Goal: Task Accomplishment & Management: Manage account settings

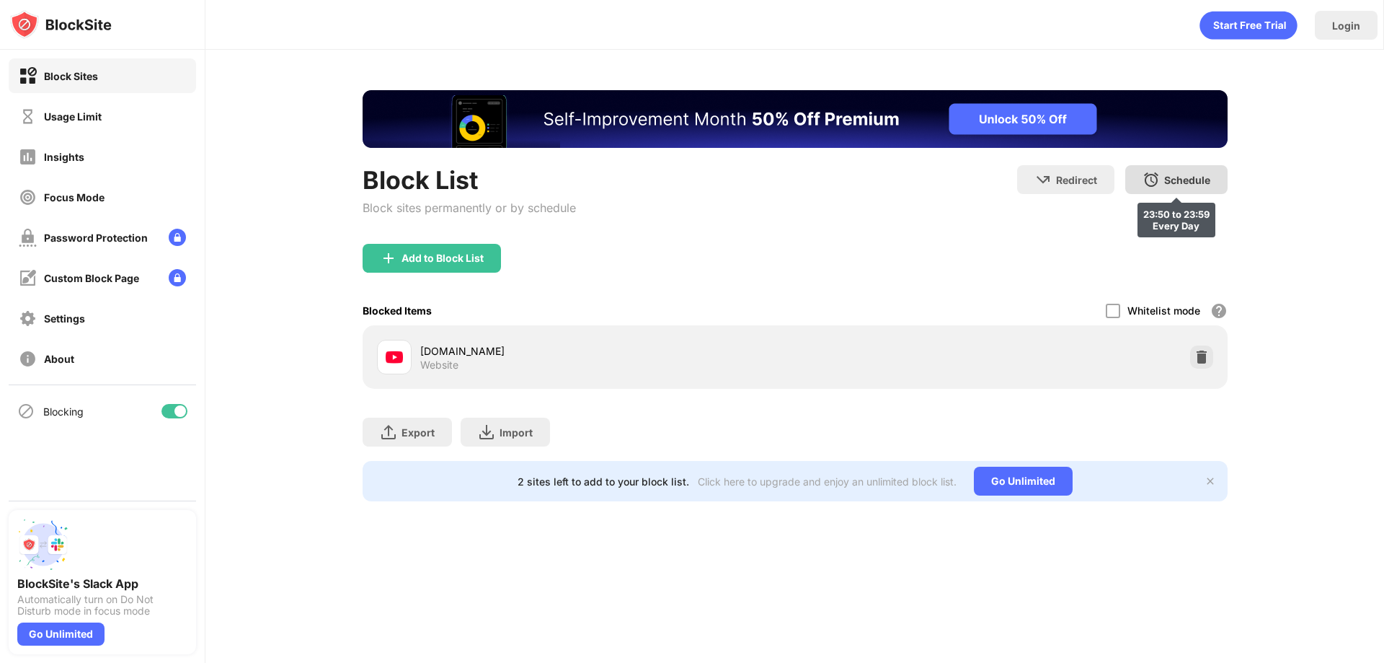
click at [1147, 191] on div "Schedule 23:50 to 23:59 Every Day" at bounding box center [1177, 179] width 102 height 29
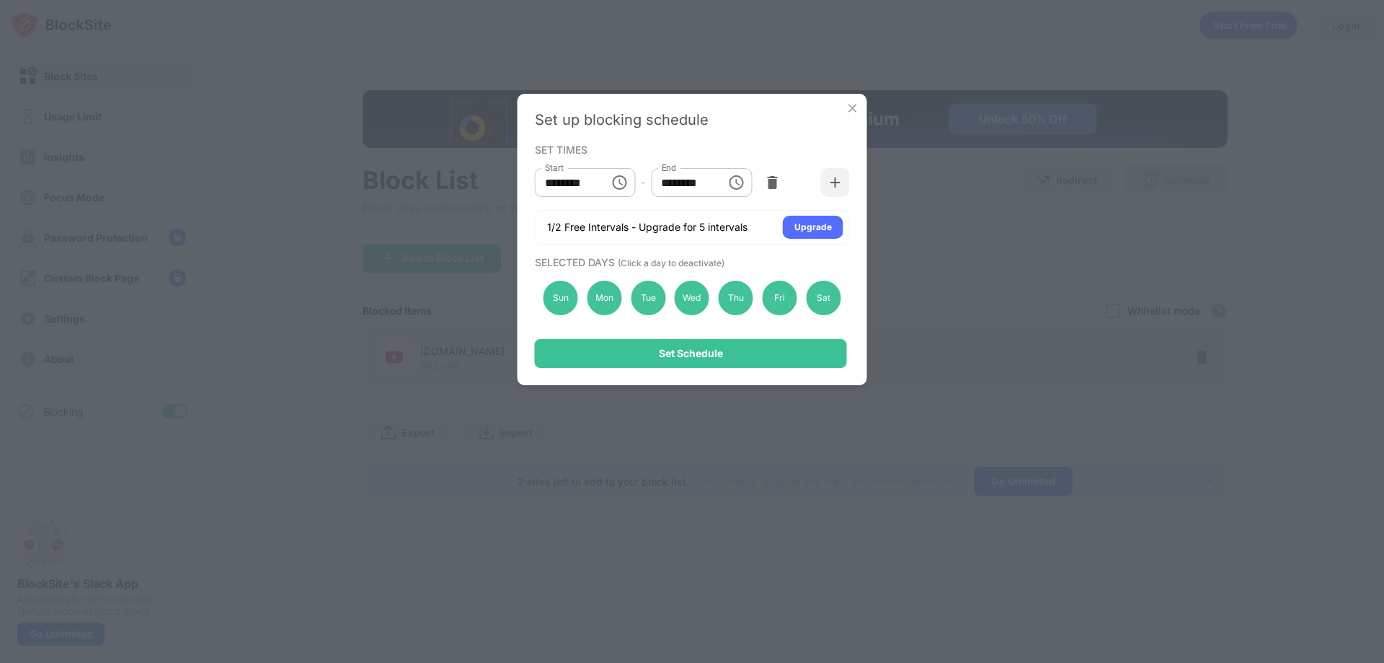
click at [570, 184] on input "********" at bounding box center [567, 182] width 65 height 29
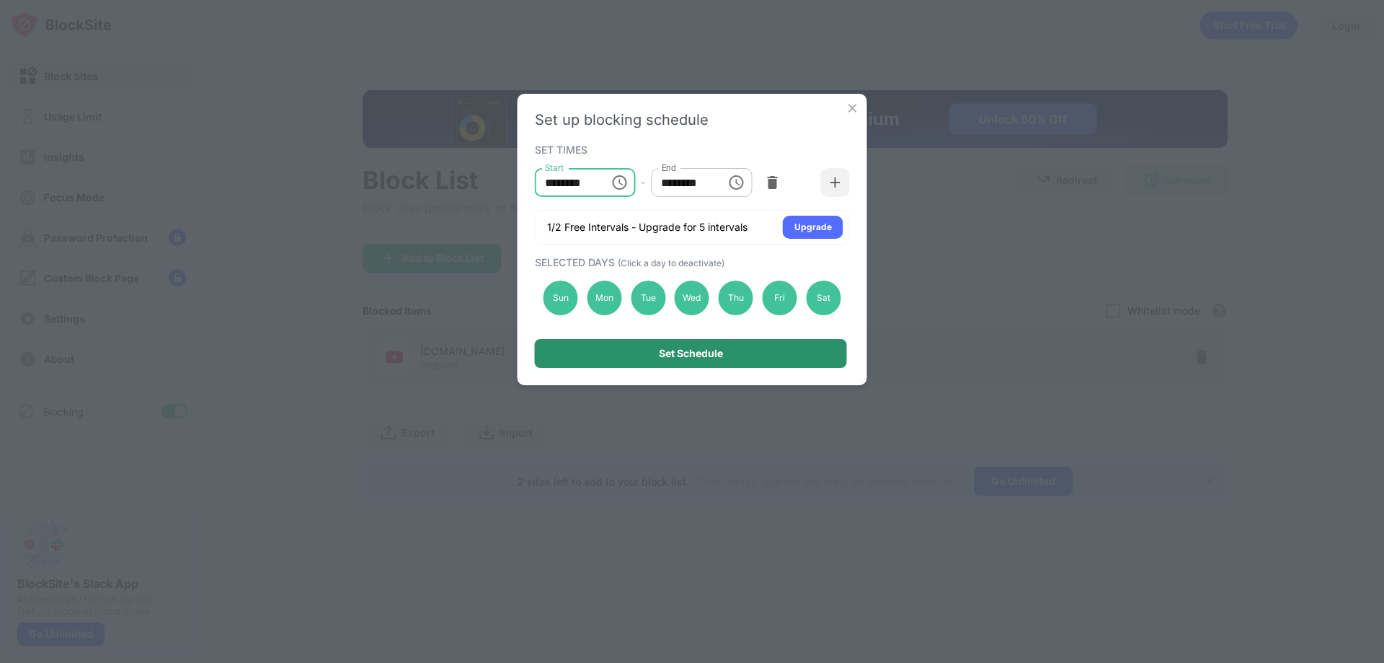
type input "********"
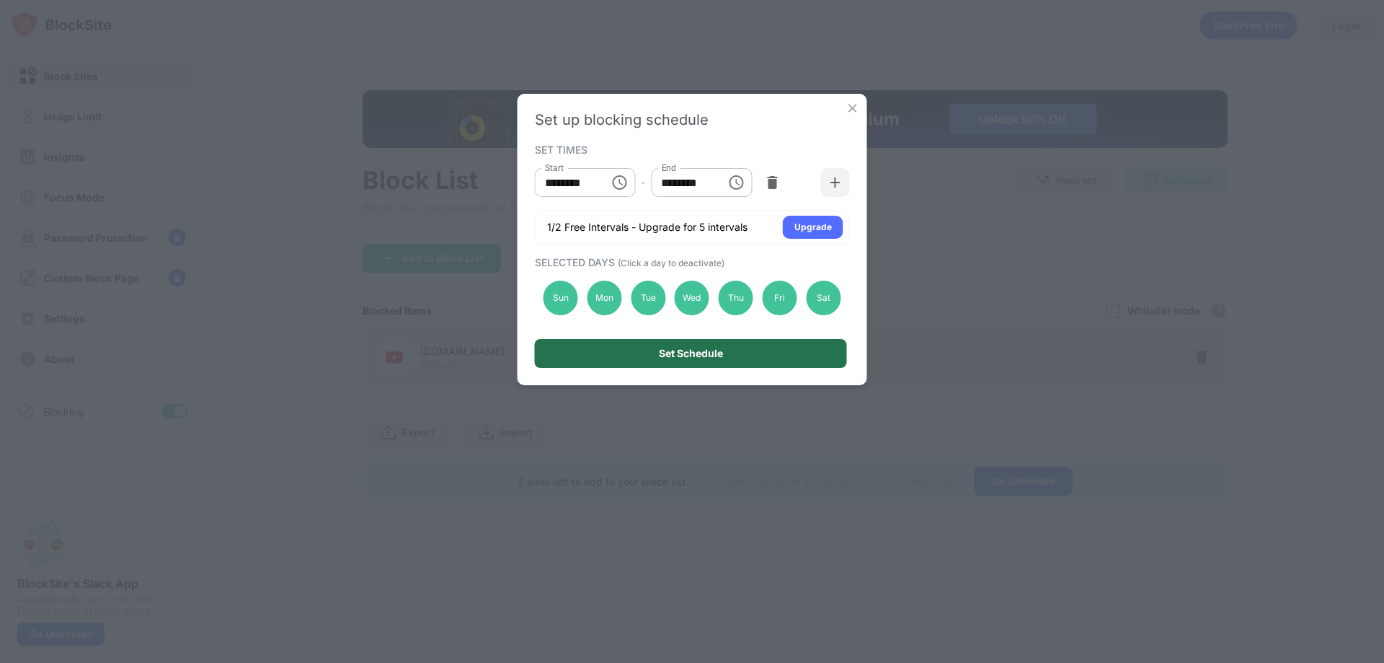
click at [661, 353] on div "Set Schedule" at bounding box center [691, 354] width 64 height 12
